Goal: Transaction & Acquisition: Book appointment/travel/reservation

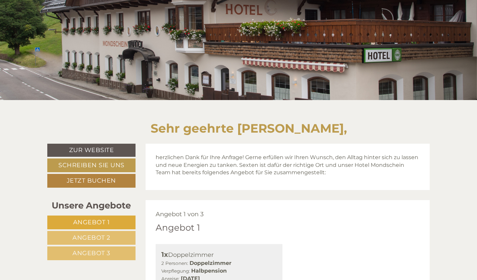
scroll to position [201, 0]
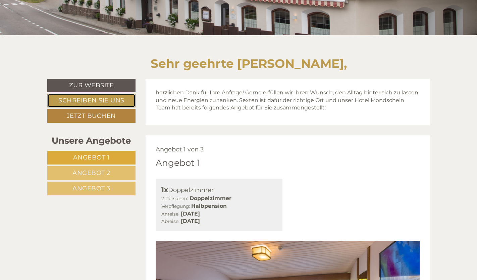
click at [98, 101] on link "Schreiben Sie uns" at bounding box center [91, 101] width 88 height 14
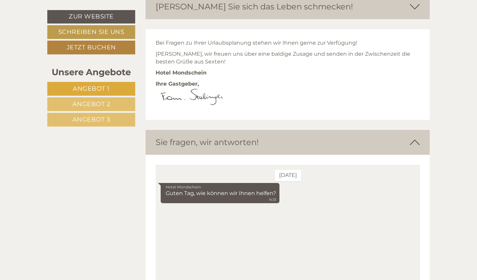
scroll to position [1981, 0]
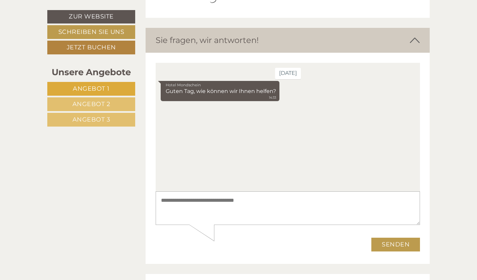
click at [307, 102] on div "Hotel Mondschein Guten Tag, wie können wir Ihnen helfen? 14:33" at bounding box center [287, 92] width 254 height 22
drag, startPoint x: 251, startPoint y: 204, endPoint x: 260, endPoint y: 197, distance: 11.7
click at [251, 204] on textarea at bounding box center [287, 208] width 264 height 34
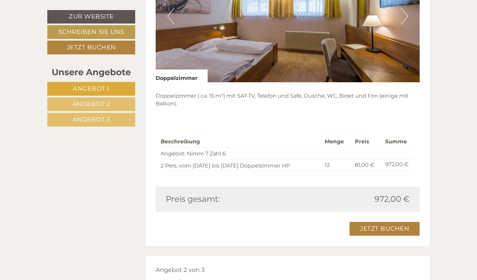
scroll to position [472, 0]
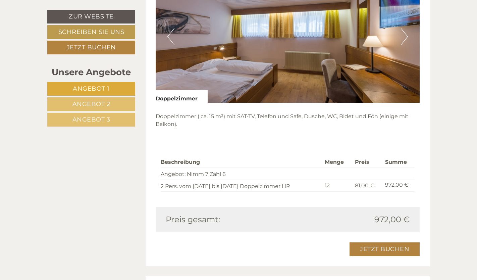
type textarea "*********"
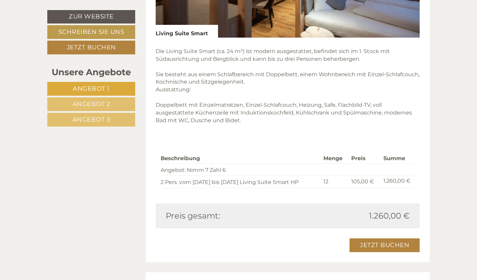
scroll to position [1323, 0]
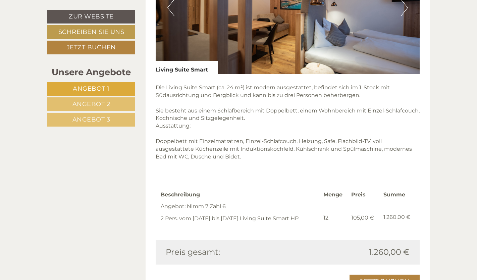
click at [82, 123] on span "Angebot 3" at bounding box center [91, 119] width 38 height 7
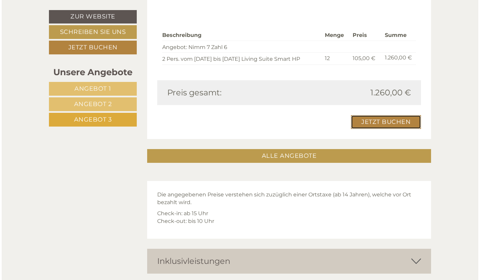
scroll to position [672, 0]
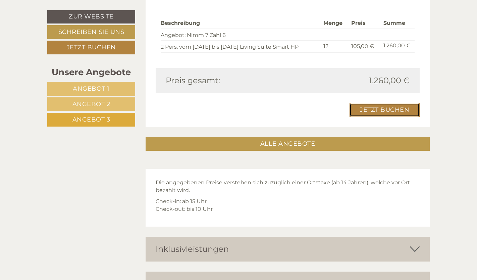
click at [377, 109] on link "Jetzt buchen" at bounding box center [385, 110] width 70 height 14
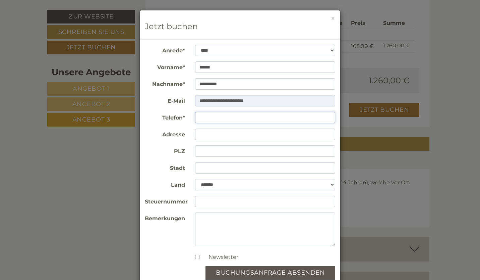
click at [211, 117] on input "Telefon*" at bounding box center [265, 117] width 141 height 11
type input "**********"
type input "****"
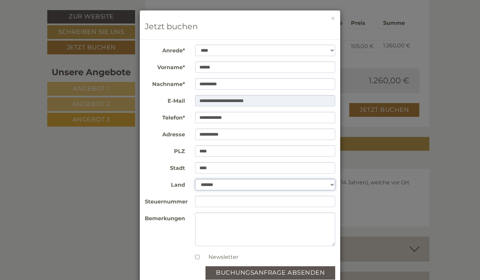
select select "*"
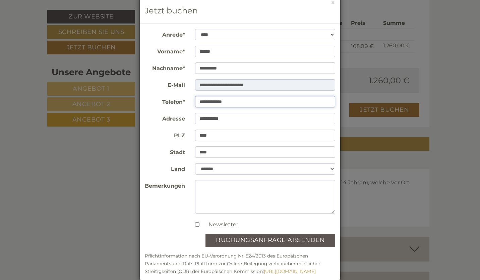
scroll to position [26, 0]
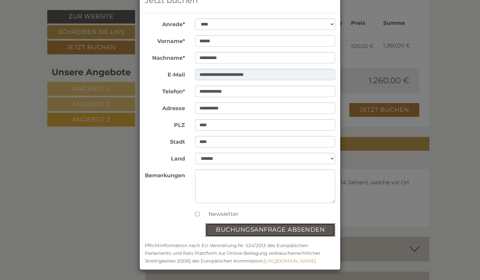
click at [252, 229] on button "Buchungsanfrage absenden" at bounding box center [271, 229] width 130 height 13
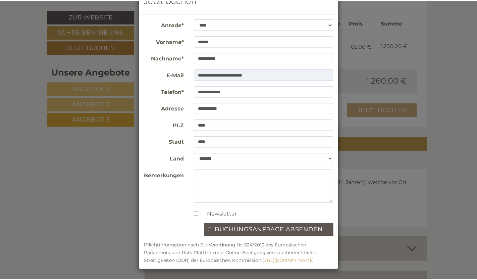
scroll to position [0, 0]
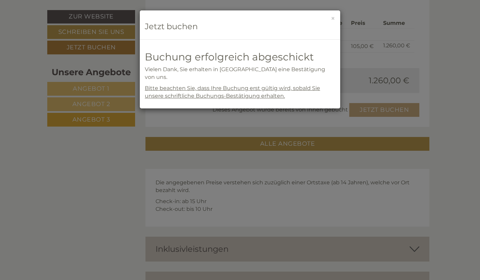
click at [180, 27] on h3 "Jetzt buchen" at bounding box center [240, 26] width 191 height 9
click at [317, 29] on h3 "Jetzt buchen" at bounding box center [240, 26] width 191 height 9
click at [331, 18] on div "× Jetzt buchen" at bounding box center [240, 24] width 201 height 29
click at [334, 19] on button "×" at bounding box center [333, 18] width 4 height 7
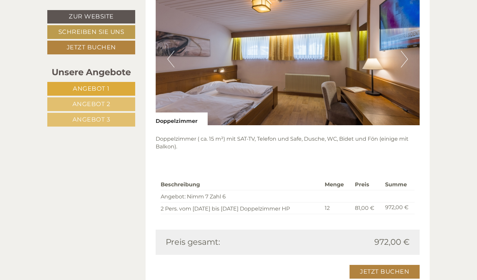
scroll to position [470, 0]
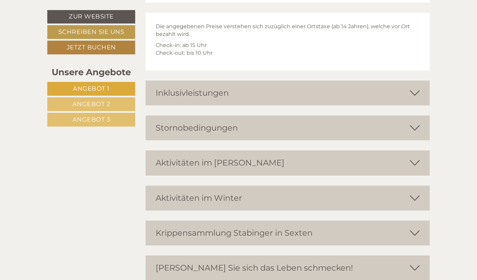
scroll to position [1610, 0]
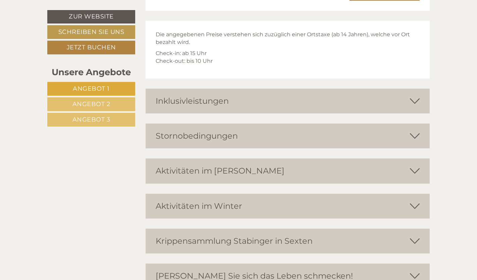
click at [216, 102] on div "Inklusivleistungen" at bounding box center [288, 101] width 284 height 25
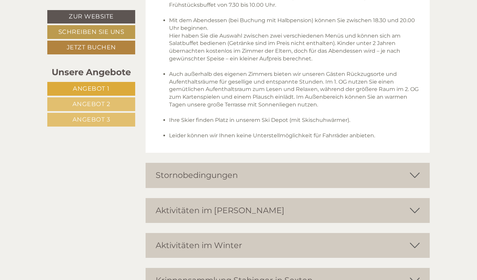
scroll to position [1778, 0]
click at [412, 171] on icon at bounding box center [415, 174] width 10 height 11
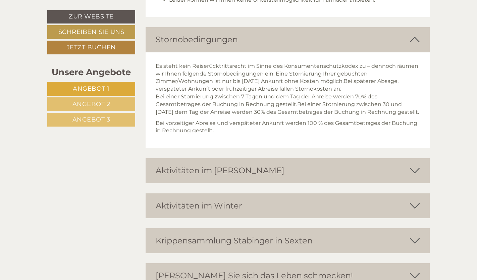
scroll to position [1946, 0]
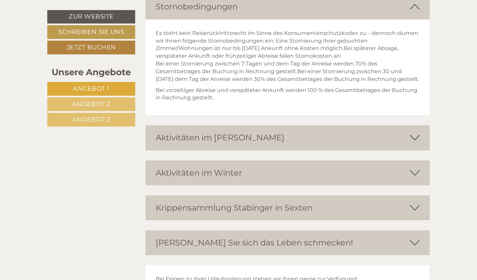
click at [401, 249] on div "[PERSON_NAME] Sie sich das Leben schmecken!" at bounding box center [288, 242] width 284 height 25
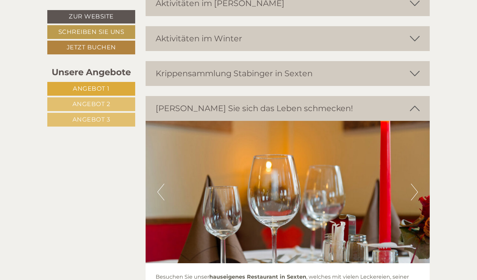
scroll to position [2181, 0]
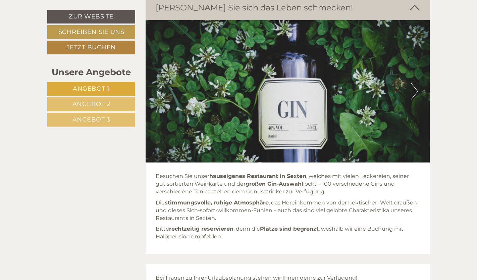
click at [417, 99] on button "Next" at bounding box center [414, 91] width 7 height 17
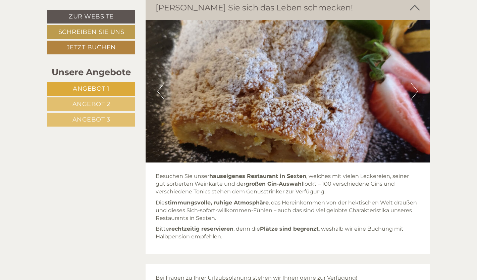
click at [417, 99] on button "Next" at bounding box center [414, 91] width 7 height 17
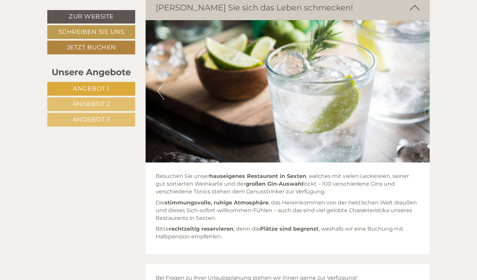
click at [417, 99] on button "Next" at bounding box center [414, 91] width 7 height 17
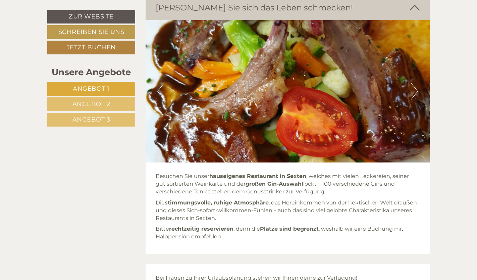
click at [417, 99] on button "Next" at bounding box center [414, 91] width 7 height 17
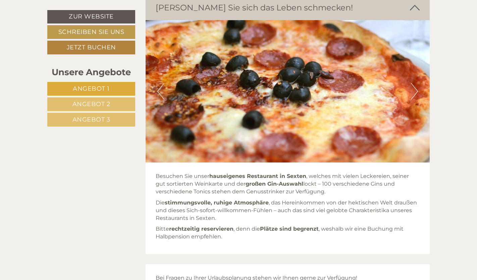
click at [417, 99] on button "Next" at bounding box center [414, 91] width 7 height 17
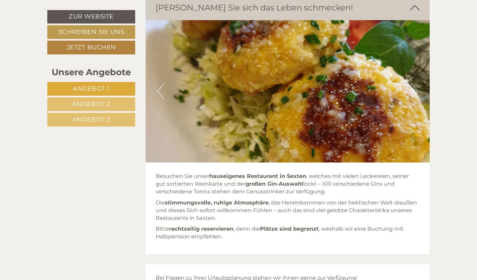
click at [417, 99] on button "Next" at bounding box center [414, 91] width 7 height 17
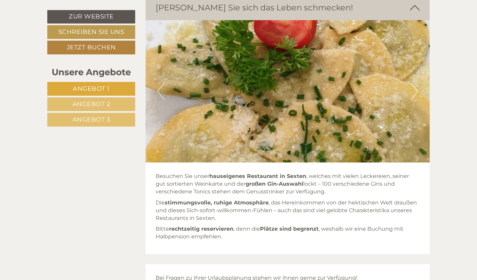
click at [417, 99] on button "Next" at bounding box center [414, 91] width 7 height 17
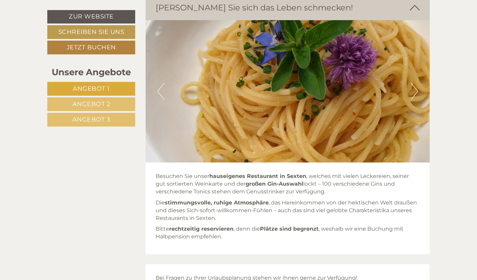
click at [417, 99] on button "Next" at bounding box center [414, 91] width 7 height 17
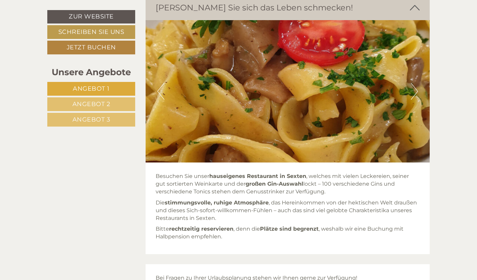
click at [417, 99] on button "Next" at bounding box center [414, 91] width 7 height 17
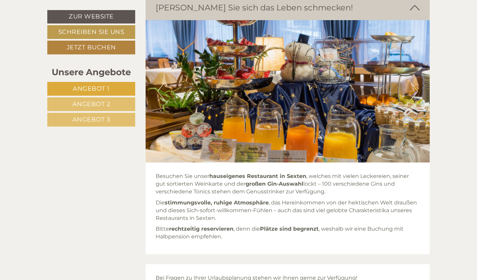
click at [417, 99] on button "Next" at bounding box center [414, 91] width 7 height 17
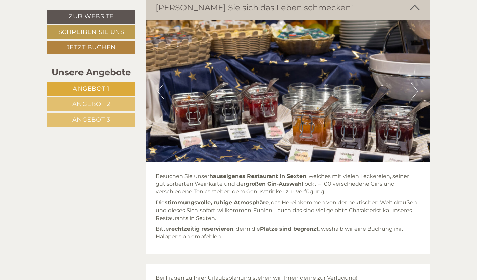
click at [417, 99] on button "Next" at bounding box center [414, 91] width 7 height 17
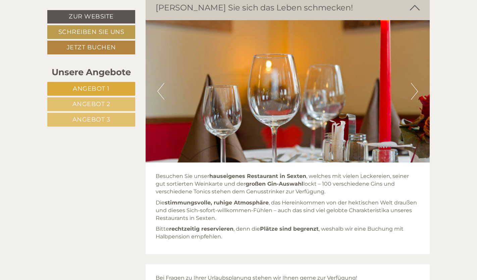
click at [417, 99] on button "Next" at bounding box center [414, 91] width 7 height 17
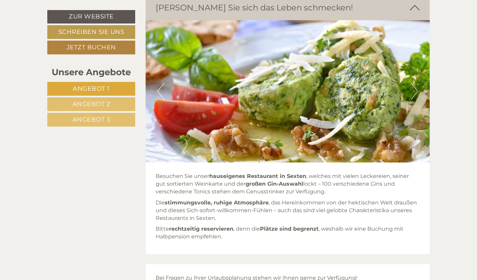
click at [417, 99] on button "Next" at bounding box center [414, 91] width 7 height 17
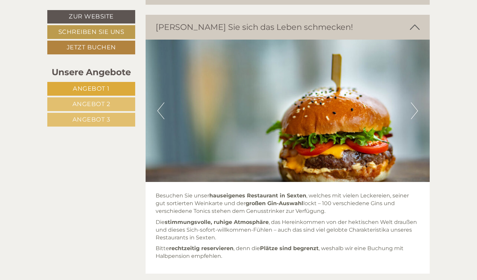
scroll to position [2114, 0]
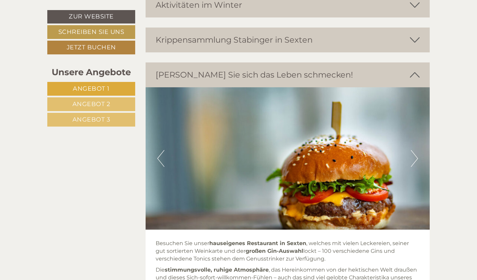
click at [418, 81] on icon at bounding box center [415, 74] width 10 height 11
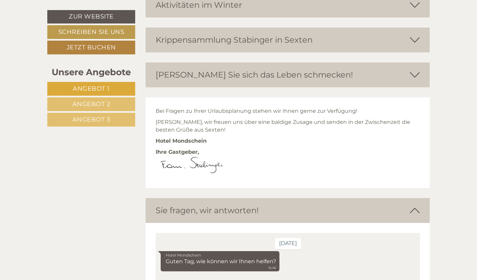
click at [414, 46] on icon at bounding box center [415, 39] width 10 height 11
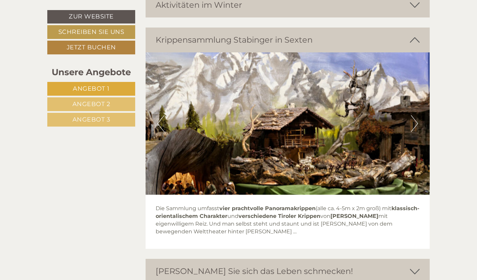
click at [418, 132] on img at bounding box center [288, 123] width 284 height 142
click at [417, 131] on button "Next" at bounding box center [414, 123] width 7 height 17
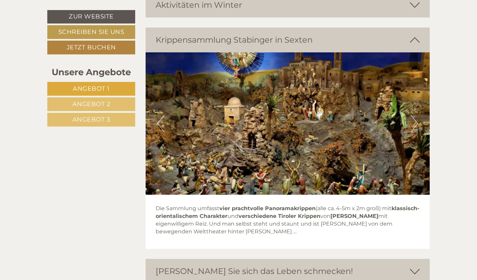
click at [417, 131] on button "Next" at bounding box center [414, 123] width 7 height 17
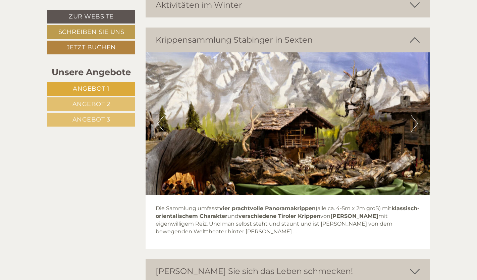
click at [417, 131] on button "Next" at bounding box center [414, 123] width 7 height 17
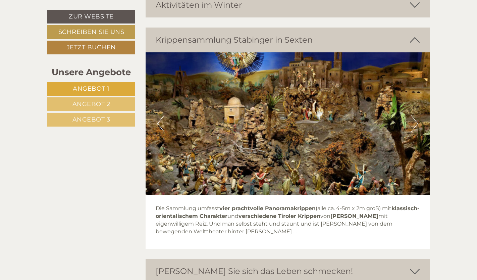
click at [417, 131] on button "Next" at bounding box center [414, 123] width 7 height 17
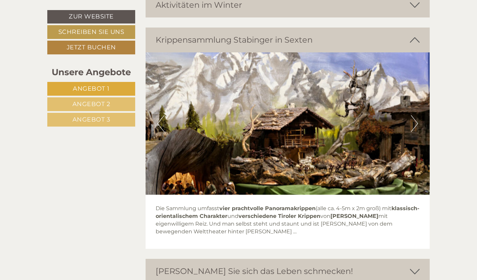
click at [417, 131] on button "Next" at bounding box center [414, 123] width 7 height 17
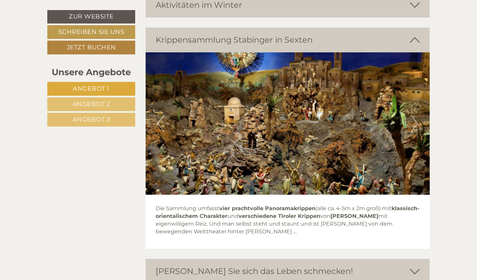
click at [417, 131] on button "Next" at bounding box center [414, 123] width 7 height 17
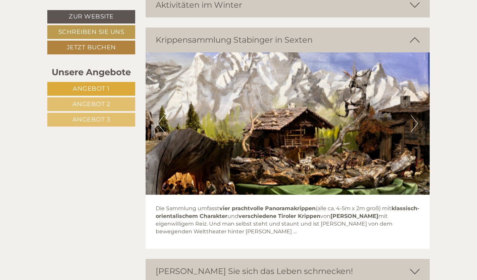
click at [414, 46] on icon at bounding box center [415, 39] width 10 height 11
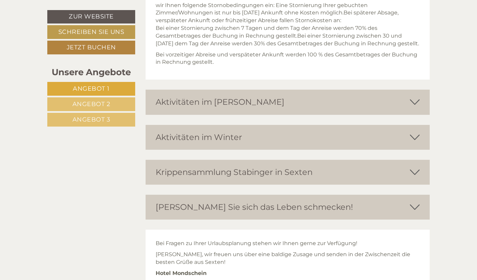
scroll to position [1979, 0]
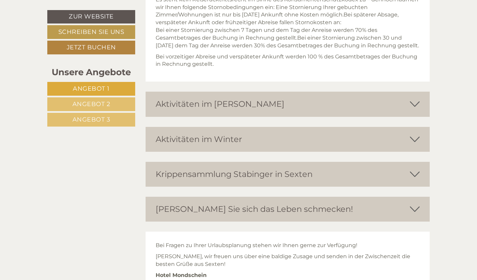
click at [413, 145] on icon at bounding box center [415, 139] width 10 height 11
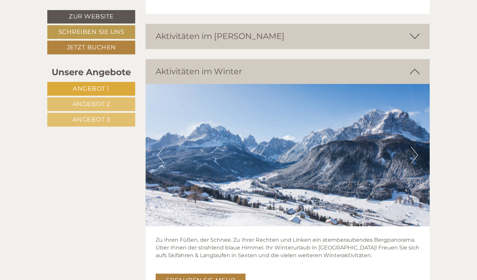
scroll to position [2047, 0]
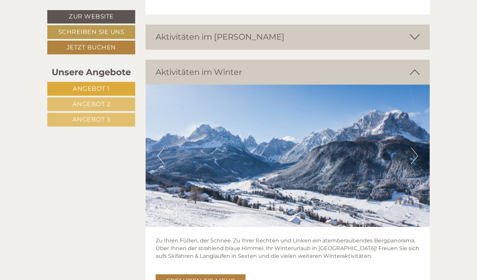
click at [416, 78] on icon at bounding box center [415, 71] width 10 height 11
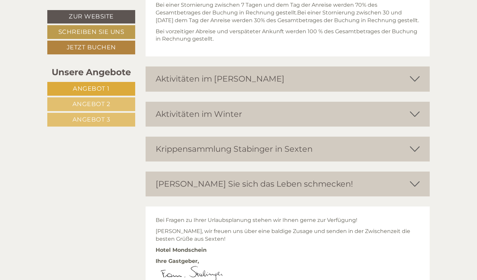
scroll to position [1979, 0]
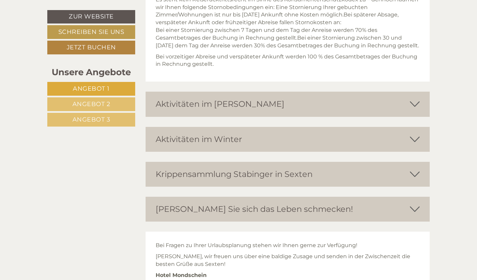
click at [414, 110] on icon at bounding box center [415, 103] width 10 height 11
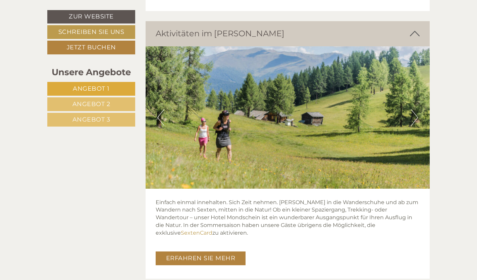
scroll to position [2080, 0]
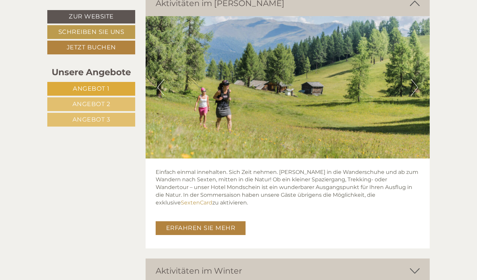
click at [418, 95] on button "Next" at bounding box center [414, 87] width 7 height 17
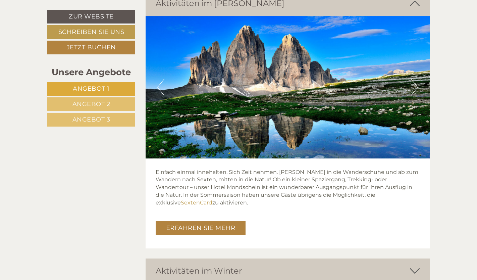
click at [418, 95] on button "Next" at bounding box center [414, 87] width 7 height 17
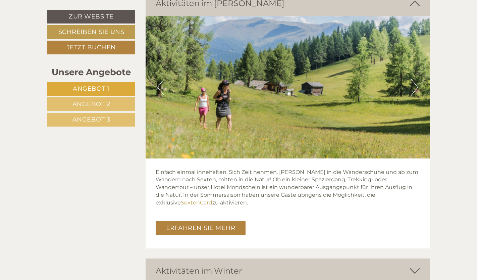
click at [419, 9] on icon at bounding box center [415, 3] width 10 height 11
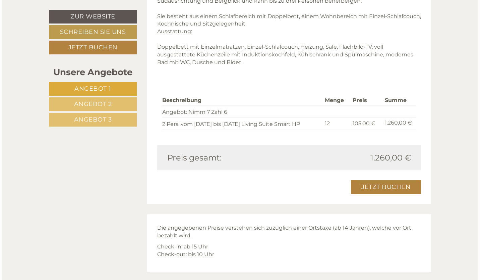
scroll to position [1409, 0]
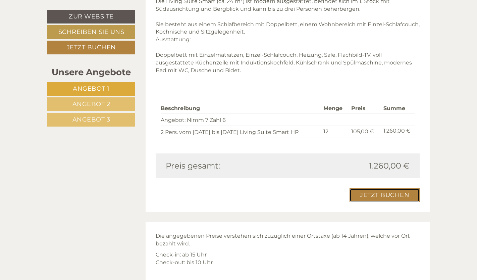
click at [391, 195] on link "Jetzt buchen" at bounding box center [385, 195] width 70 height 14
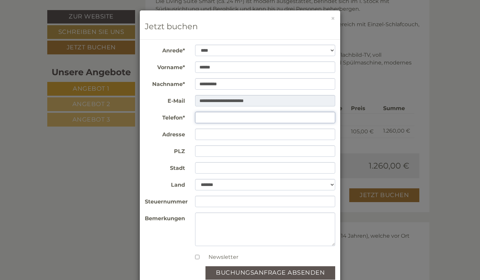
click at [219, 117] on input "Telefon*" at bounding box center [265, 117] width 141 height 11
type input "**********"
type input "****"
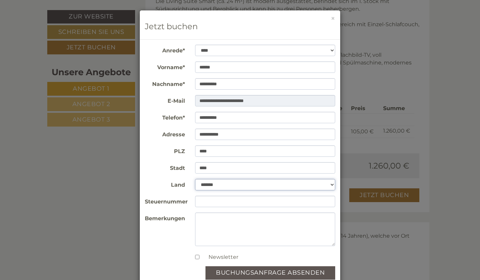
select select "*"
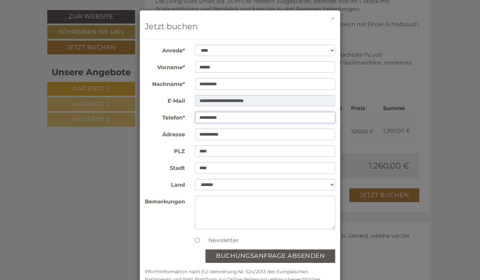
click at [202, 116] on input "**********" at bounding box center [265, 117] width 141 height 11
type input "**********"
click at [224, 155] on input "****" at bounding box center [265, 150] width 141 height 11
click at [339, 151] on div "**********" at bounding box center [240, 153] width 201 height 286
click at [235, 211] on textarea "Bemerkungen" at bounding box center [265, 213] width 141 height 34
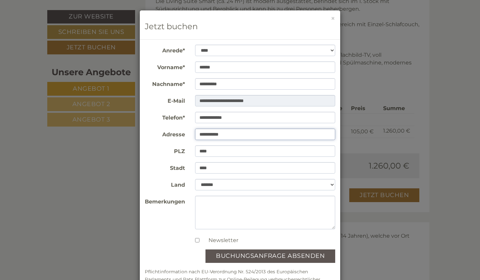
click at [200, 133] on input "**********" at bounding box center [265, 133] width 141 height 11
click at [201, 134] on input "**********" at bounding box center [265, 133] width 141 height 11
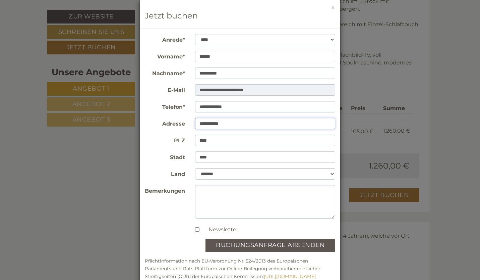
scroll to position [26, 0]
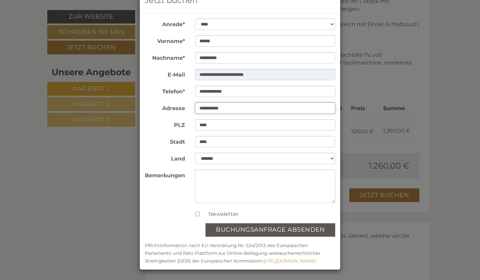
type input "**********"
click at [267, 229] on button "Buchungsanfrage absenden" at bounding box center [271, 229] width 130 height 13
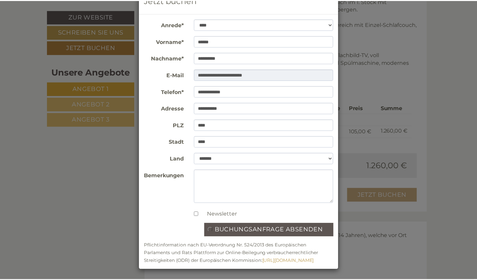
scroll to position [0, 0]
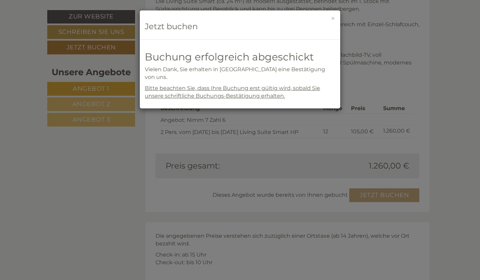
click at [173, 28] on h3 "Jetzt buchen" at bounding box center [240, 26] width 191 height 9
click at [335, 20] on div "× Jetzt buchen" at bounding box center [240, 24] width 201 height 29
click at [335, 19] on button "×" at bounding box center [333, 18] width 4 height 7
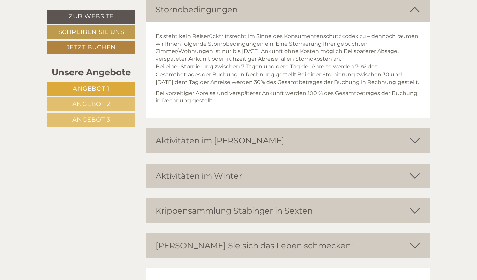
scroll to position [1901, 0]
